Goal: Transaction & Acquisition: Subscribe to service/newsletter

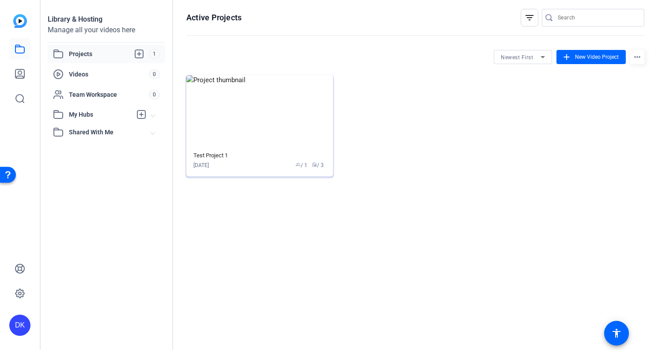
click at [278, 126] on img at bounding box center [260, 111] width 147 height 72
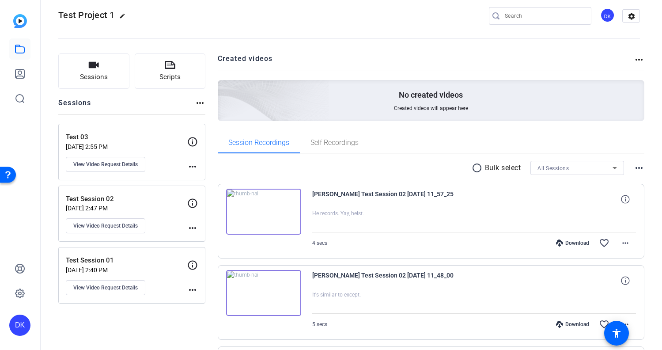
scroll to position [22, 0]
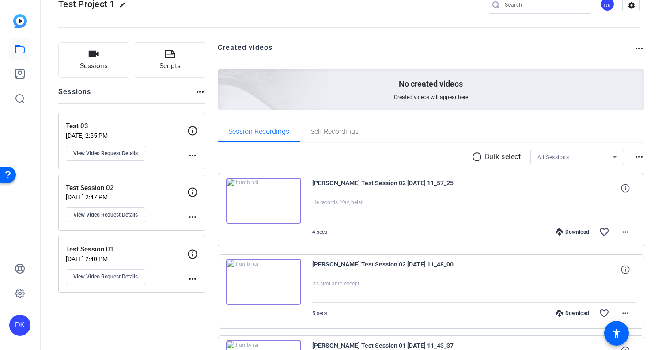
click at [375, 213] on div at bounding box center [474, 210] width 324 height 22
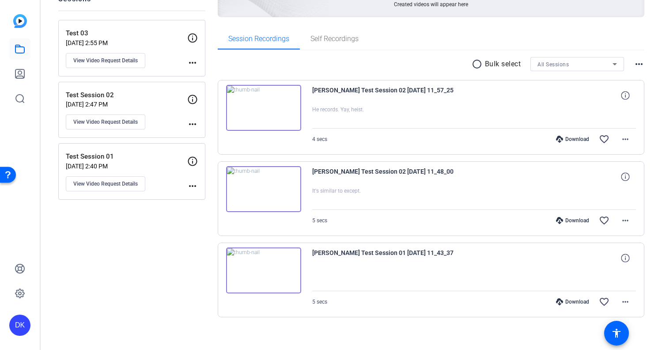
scroll to position [121, 0]
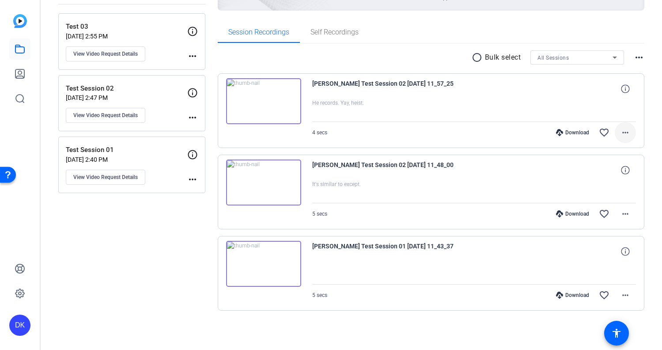
click at [625, 134] on mat-icon "more_horiz" at bounding box center [625, 132] width 11 height 11
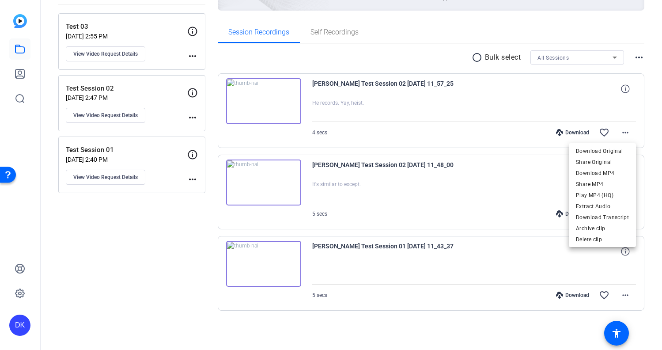
click at [343, 134] on div at bounding box center [331, 175] width 662 height 350
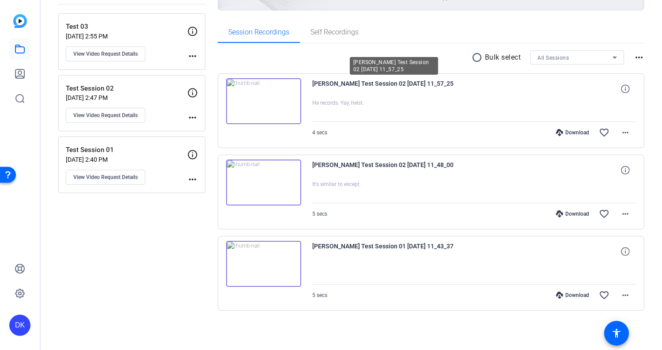
click at [366, 82] on span "Jude Mundt Test Session 02 2025-08-13 11_57_25" at bounding box center [394, 88] width 164 height 21
click at [282, 122] on img at bounding box center [263, 101] width 75 height 46
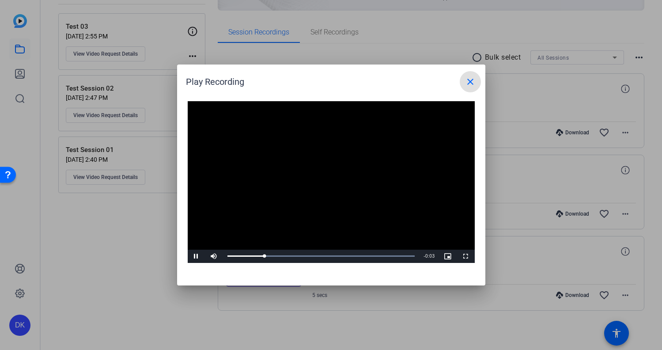
click at [473, 84] on mat-icon "close" at bounding box center [470, 81] width 11 height 11
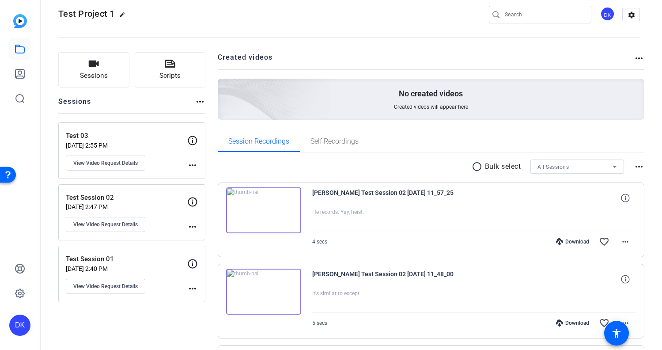
scroll to position [10, 0]
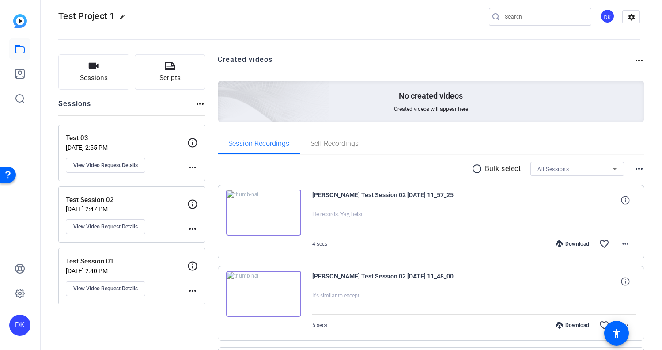
click at [193, 162] on mat-icon "more_horiz" at bounding box center [192, 167] width 11 height 11
click at [193, 143] on div at bounding box center [331, 175] width 662 height 350
click at [193, 142] on icon at bounding box center [192, 142] width 9 height 9
click at [355, 195] on span "Jude Mundt Test Session 02 2025-08-13 11_57_25" at bounding box center [394, 200] width 164 height 21
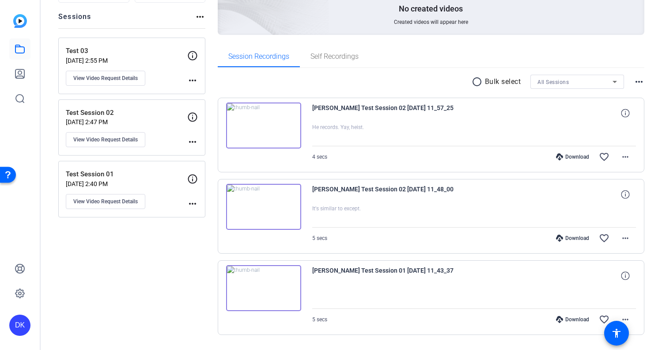
scroll to position [121, 0]
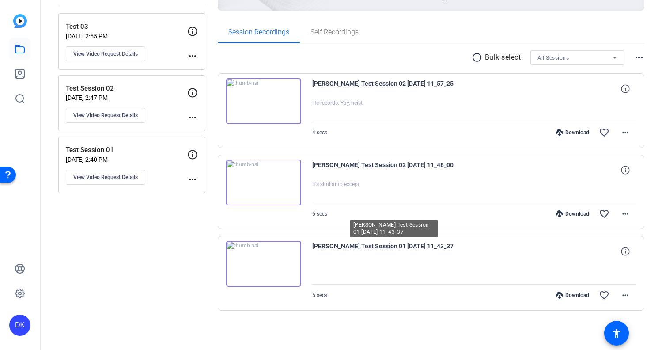
click at [394, 248] on span "Jude Mundt Test Session 01 2025-08-13 11_43_37" at bounding box center [394, 251] width 164 height 21
click at [567, 296] on div "Download" at bounding box center [573, 295] width 42 height 7
click at [622, 131] on mat-icon "more_horiz" at bounding box center [625, 132] width 11 height 11
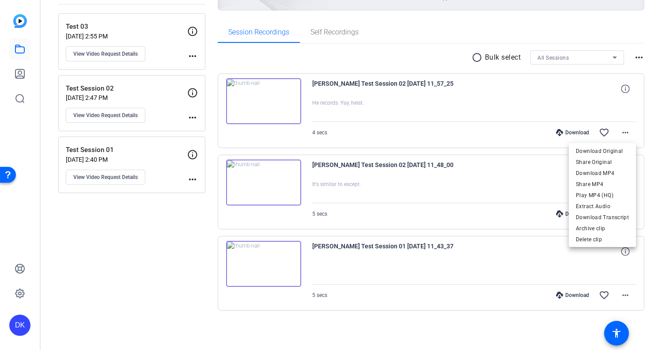
click at [452, 117] on div at bounding box center [331, 175] width 662 height 350
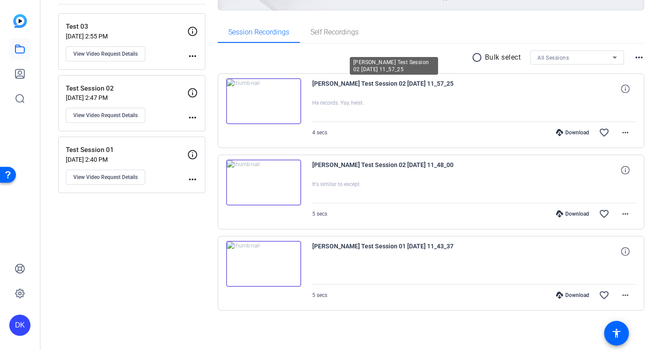
click at [426, 81] on span "Jude Mundt Test Session 02 2025-08-13 11_57_25" at bounding box center [394, 88] width 164 height 21
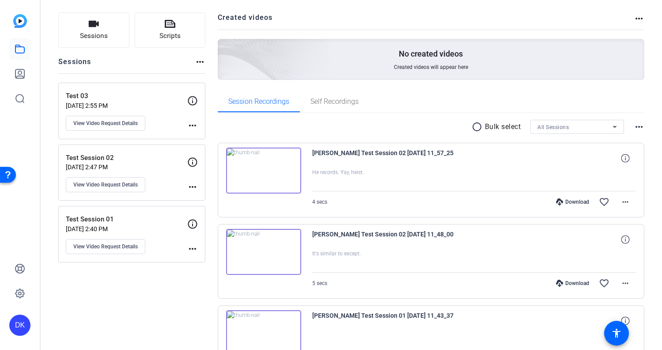
scroll to position [39, 0]
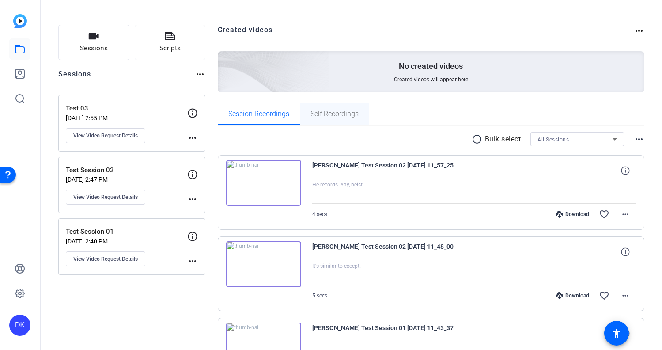
click at [341, 107] on span "Self Recordings" at bounding box center [335, 113] width 48 height 21
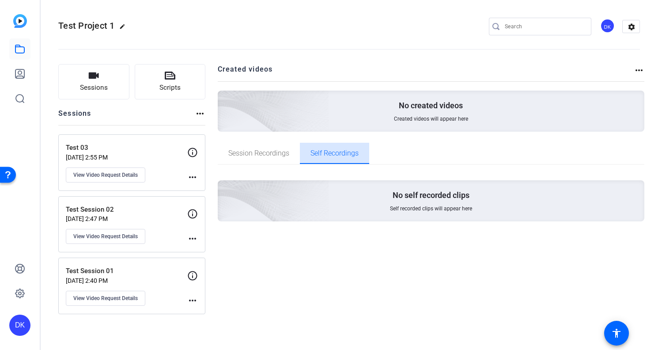
scroll to position [0, 0]
click at [257, 147] on span "Session Recordings" at bounding box center [258, 153] width 61 height 21
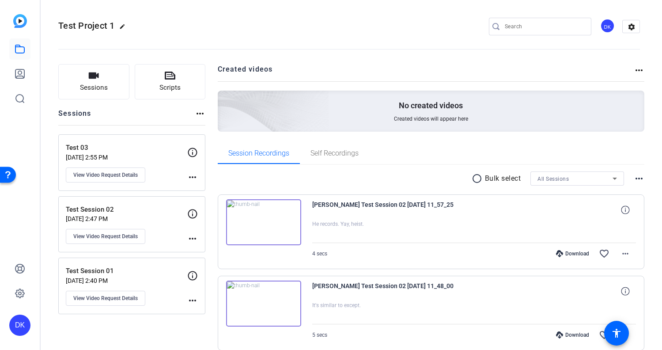
click at [133, 157] on p "Aug 13, 2025 @ 2:55 PM" at bounding box center [127, 157] width 122 height 7
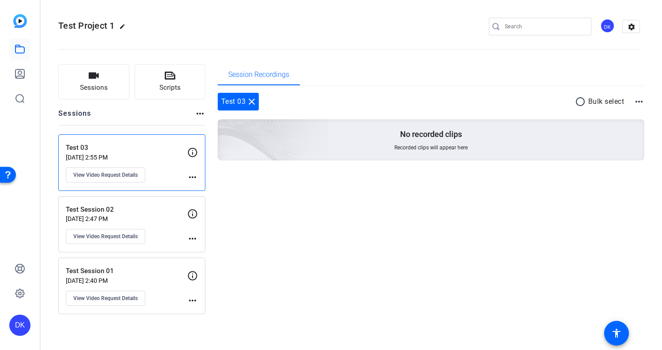
click at [133, 217] on p "Aug 13, 2025 @ 2:47 PM" at bounding box center [127, 218] width 122 height 7
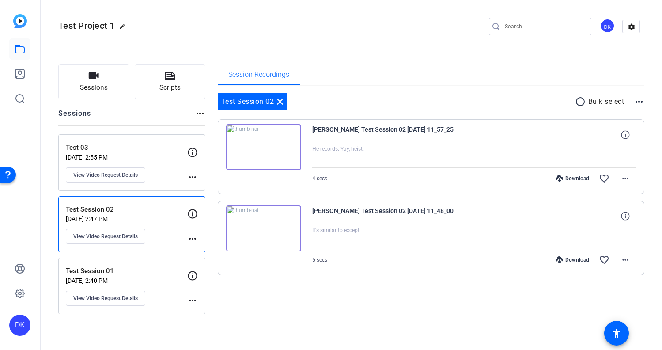
click at [164, 271] on p "Test Session 01" at bounding box center [127, 271] width 122 height 10
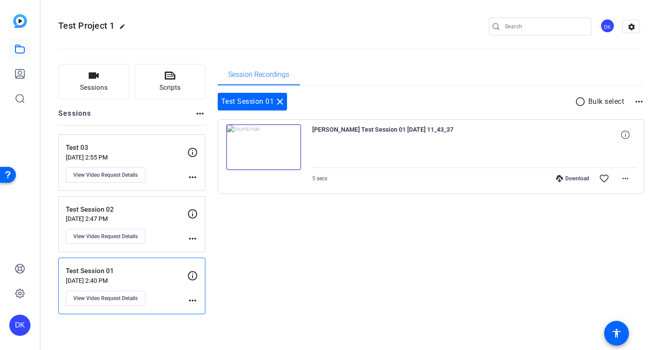
click at [302, 152] on div "Jude Mundt Test Session 01 2025-08-13 11_43_37 5 secs Download favorite_border …" at bounding box center [431, 156] width 427 height 75
click at [285, 157] on img at bounding box center [263, 147] width 75 height 46
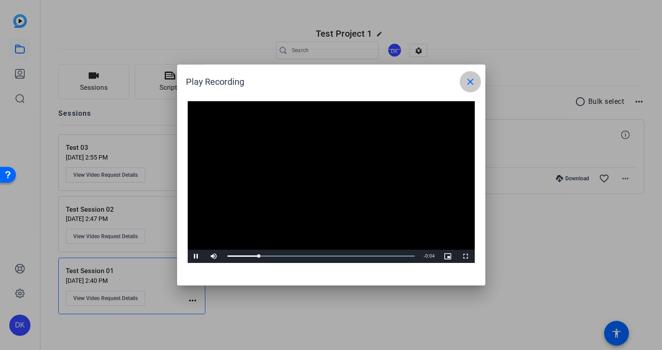
click at [472, 84] on mat-icon "close" at bounding box center [470, 81] width 11 height 11
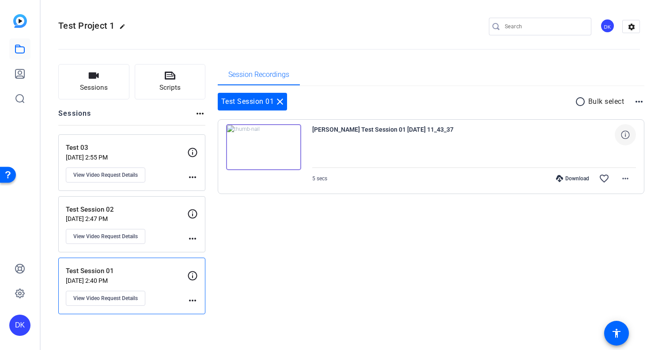
click at [629, 132] on icon at bounding box center [625, 134] width 8 height 8
click at [152, 222] on div "Test Session 02 Aug 13, 2025 @ 2:47 PM View Video Request Details" at bounding box center [127, 225] width 122 height 40
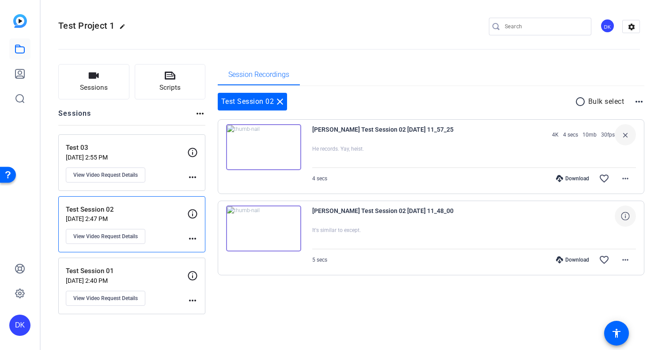
click at [626, 217] on icon at bounding box center [625, 216] width 8 height 8
click at [151, 146] on p "Test 03" at bounding box center [127, 148] width 122 height 10
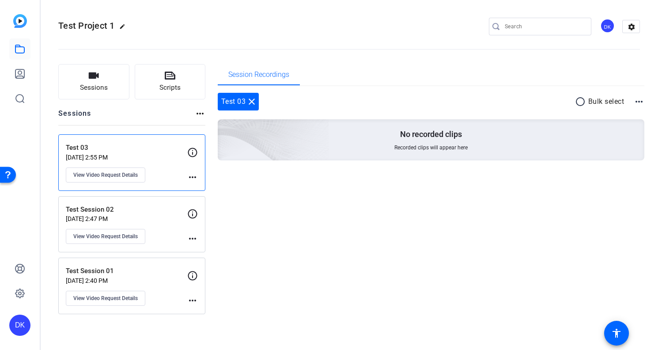
click at [142, 213] on p "Test Session 02" at bounding box center [127, 210] width 122 height 10
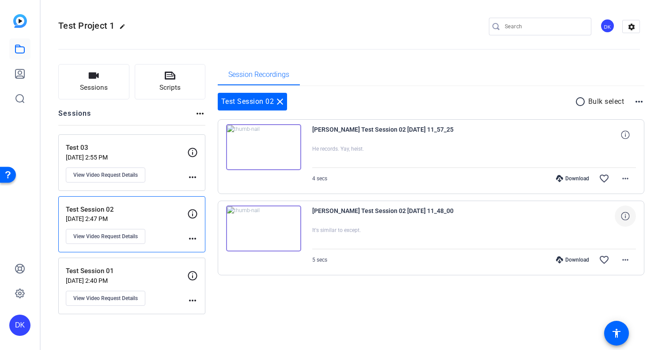
click at [626, 213] on icon at bounding box center [625, 216] width 8 height 8
click at [629, 135] on icon at bounding box center [625, 134] width 8 height 8
click at [329, 36] on openreel-divider-bar at bounding box center [349, 46] width 582 height 27
click at [19, 22] on img at bounding box center [20, 21] width 14 height 14
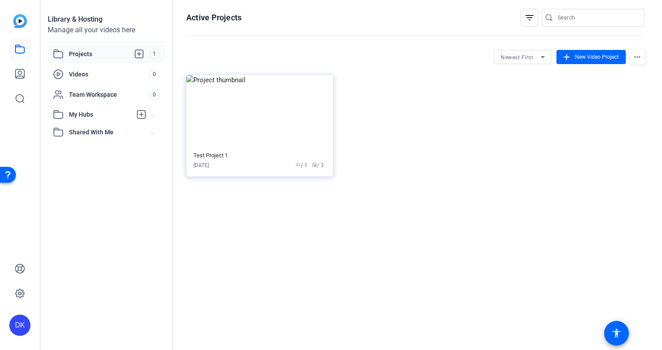
click at [89, 49] on span "Projects" at bounding box center [109, 54] width 80 height 11
click at [253, 135] on img at bounding box center [260, 111] width 147 height 72
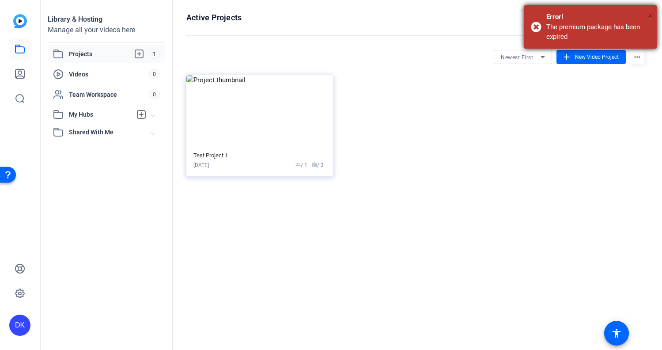
click at [651, 19] on span "×" at bounding box center [650, 16] width 5 height 11
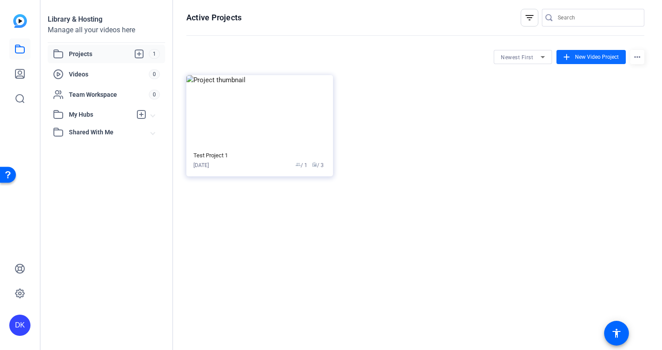
click at [589, 57] on span "New Video Project" at bounding box center [597, 57] width 44 height 8
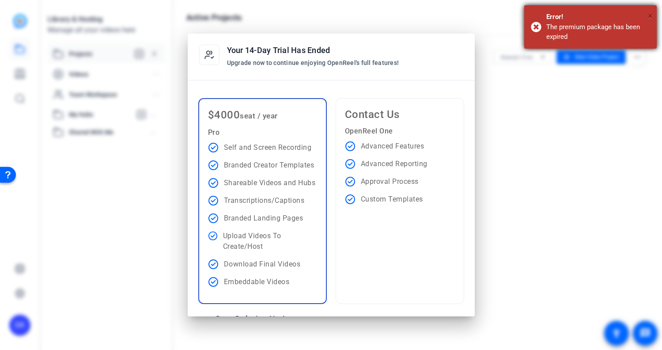
click at [649, 16] on span "×" at bounding box center [650, 16] width 5 height 11
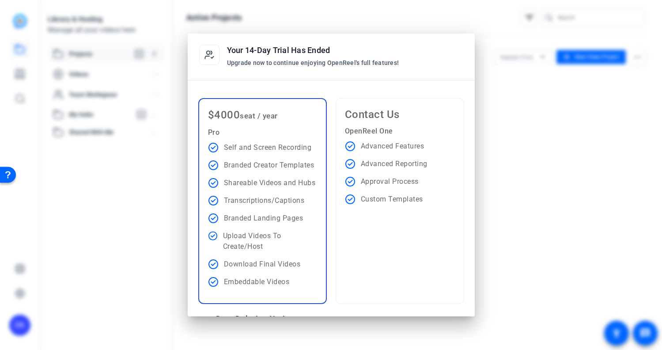
click at [548, 101] on div at bounding box center [331, 175] width 662 height 350
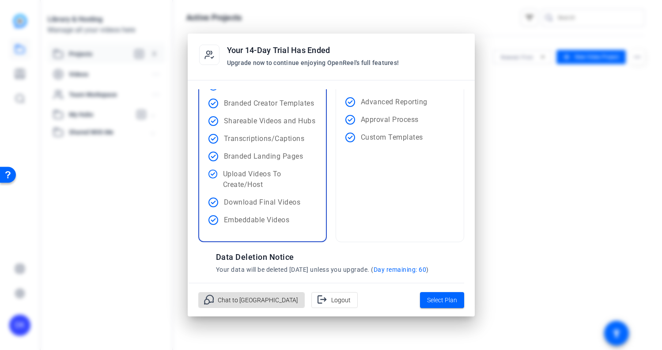
click at [530, 168] on div at bounding box center [331, 175] width 662 height 350
click at [295, 178] on p "Upload Videos To Create/Host" at bounding box center [270, 179] width 94 height 21
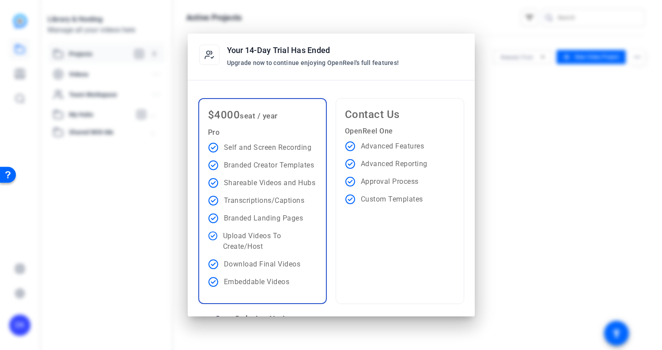
click at [392, 196] on p "Custom Templates" at bounding box center [392, 199] width 62 height 11
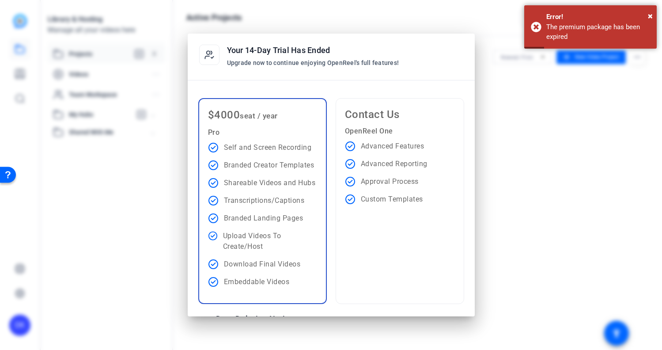
click at [305, 266] on div "Download Final Videos" at bounding box center [262, 264] width 109 height 11
